Goal: Obtain resource: Download file/media

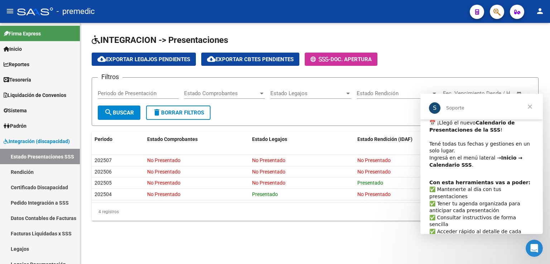
scroll to position [21, 0]
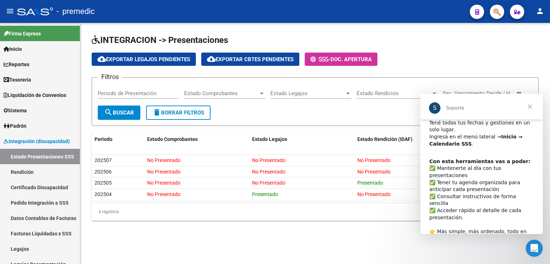
click at [531, 105] on span "Cerrar" at bounding box center [530, 107] width 26 height 26
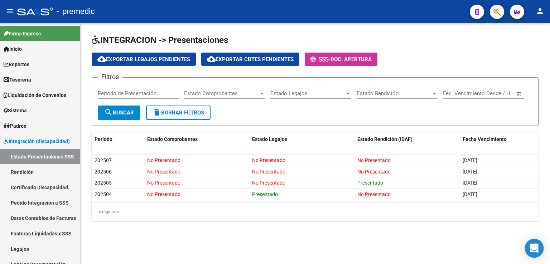
click at [534, 246] on icon "Open Intercom Messenger" at bounding box center [534, 248] width 8 height 9
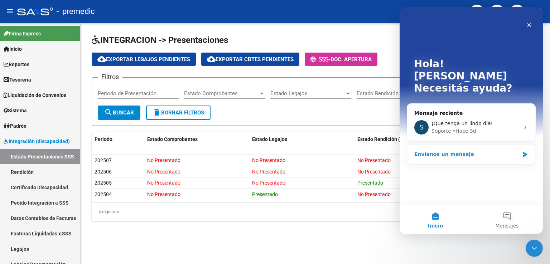
click at [435, 151] on div "Envíanos un mensaje" at bounding box center [466, 155] width 105 height 8
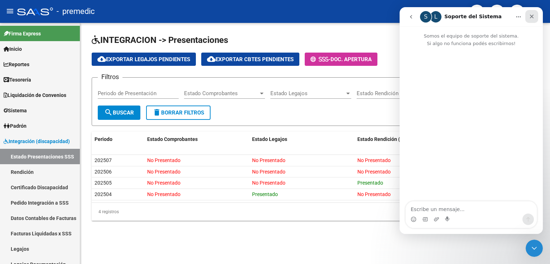
click at [533, 18] on icon "Cerrar" at bounding box center [532, 17] width 4 height 4
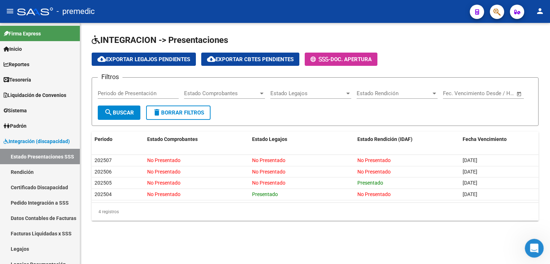
click at [529, 246] on icon "Abrir Intercom Messenger" at bounding box center [533, 248] width 12 height 12
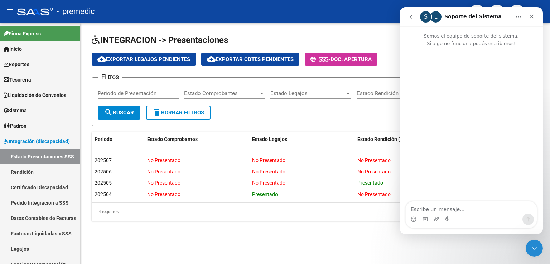
click at [521, 18] on button "Inicio" at bounding box center [518, 17] width 14 height 14
click at [326, 11] on div "- premedic" at bounding box center [240, 12] width 447 height 16
click at [533, 19] on icon "Cerrar" at bounding box center [532, 17] width 6 height 6
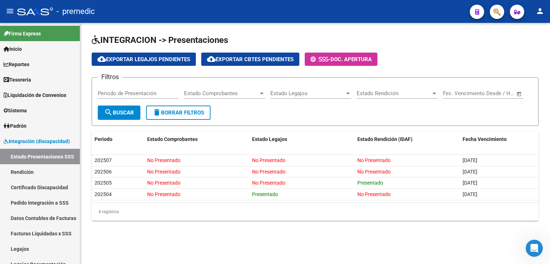
click at [139, 92] on input "Periodo de Presentación" at bounding box center [138, 93] width 81 height 6
type input "202504"
click at [114, 108] on button "search Buscar" at bounding box center [119, 113] width 43 height 14
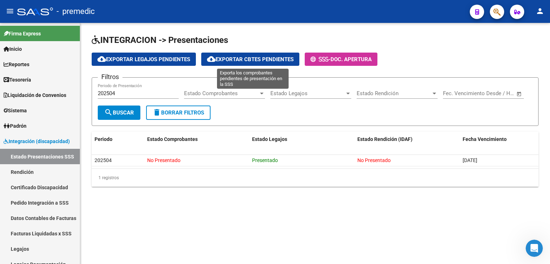
click at [242, 59] on span "cloud_download Exportar Cbtes Pendientes" at bounding box center [250, 59] width 87 height 6
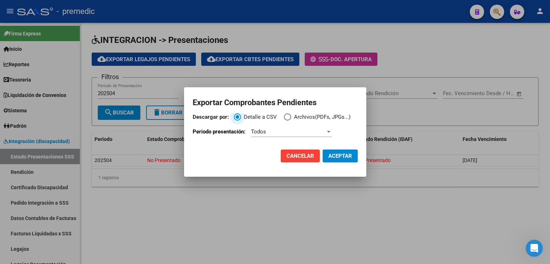
click at [259, 131] on span "Todos" at bounding box center [258, 131] width 15 height 6
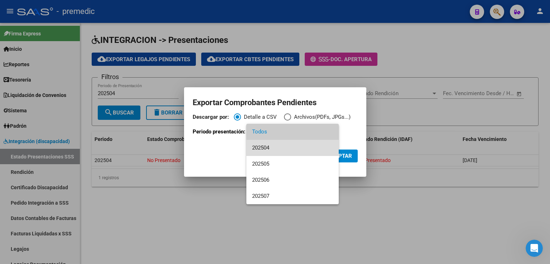
click at [258, 146] on span "202504" at bounding box center [292, 148] width 81 height 16
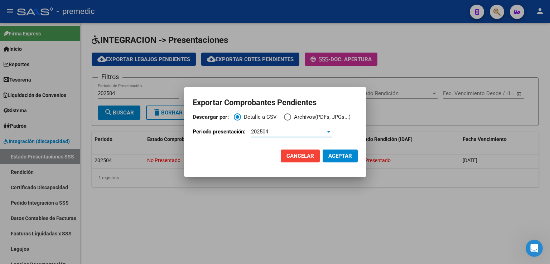
click at [340, 155] on span "ACEPTAR" at bounding box center [340, 156] width 24 height 6
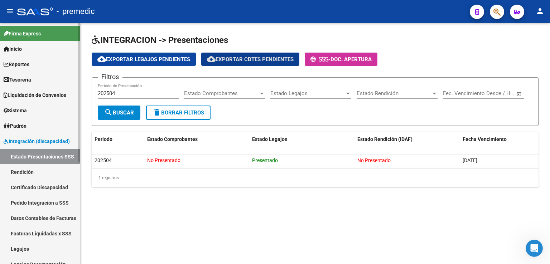
click at [33, 156] on link "Estado Presentaciones SSS" at bounding box center [40, 156] width 80 height 15
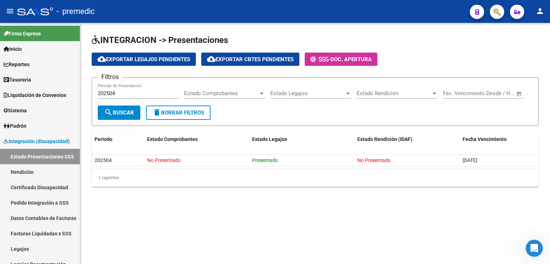
drag, startPoint x: 141, startPoint y: 92, endPoint x: 159, endPoint y: 92, distance: 17.5
click at [141, 92] on input "202504" at bounding box center [138, 93] width 81 height 6
drag, startPoint x: 121, startPoint y: 92, endPoint x: 77, endPoint y: 90, distance: 44.1
click at [77, 90] on mat-sidenav-container "Firma Express Inicio Calendario SSS Instructivos Contacto OS Reportes Tablero d…" at bounding box center [275, 143] width 550 height 241
click at [117, 110] on span "search Buscar" at bounding box center [119, 113] width 30 height 6
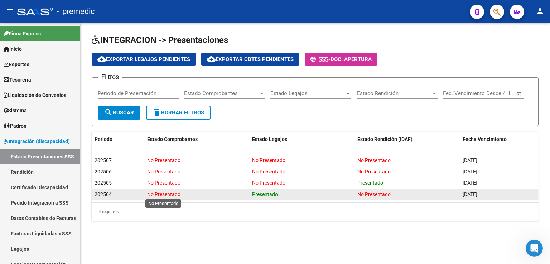
click at [165, 193] on span "No Presentado" at bounding box center [163, 194] width 33 height 6
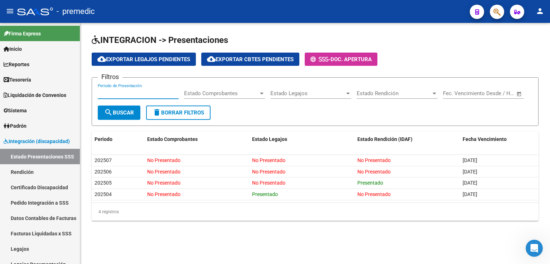
click at [136, 96] on input "Periodo de Presentación" at bounding box center [138, 93] width 81 height 6
type input "202504"
click at [121, 110] on span "search Buscar" at bounding box center [119, 113] width 30 height 6
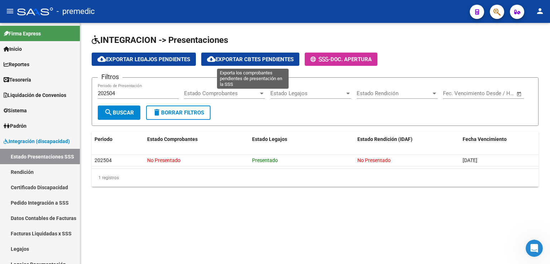
click at [258, 60] on span "cloud_download Exportar Cbtes Pendientes" at bounding box center [250, 59] width 87 height 6
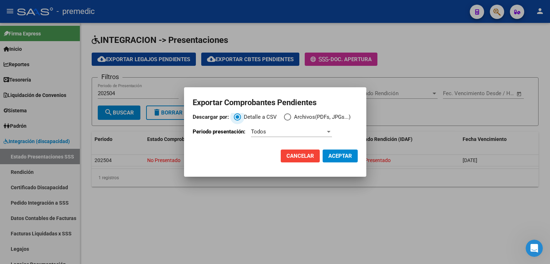
click at [288, 116] on span "Descargar por:" at bounding box center [287, 116] width 7 height 7
click at [288, 116] on input "Archivos(PDFs, JPGs...)" at bounding box center [287, 116] width 7 height 7
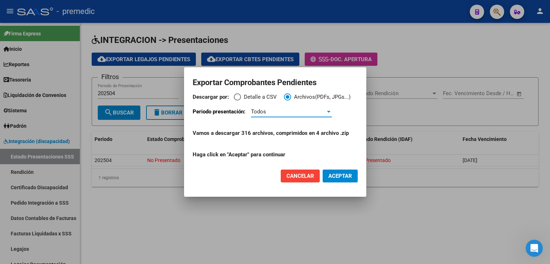
click at [293, 112] on div "Todos" at bounding box center [288, 111] width 74 height 6
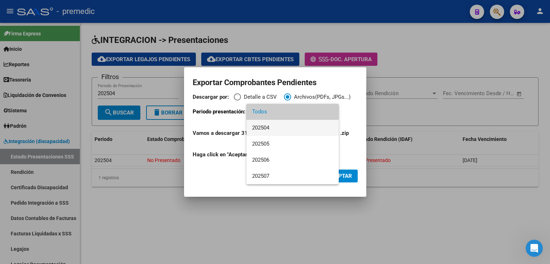
click at [270, 129] on span "202504" at bounding box center [292, 128] width 81 height 16
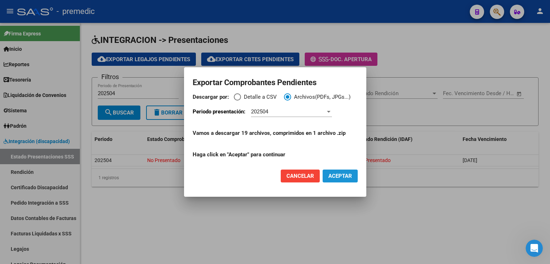
click at [337, 176] on span "ACEPTAR" at bounding box center [340, 176] width 24 height 6
